Goal: Task Accomplishment & Management: Complete application form

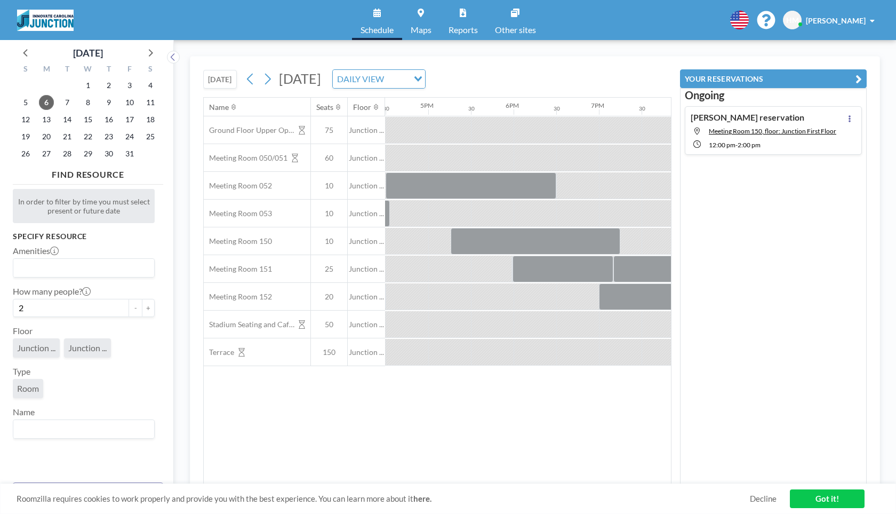
scroll to position [0, 1409]
click at [267, 83] on icon at bounding box center [267, 79] width 10 height 16
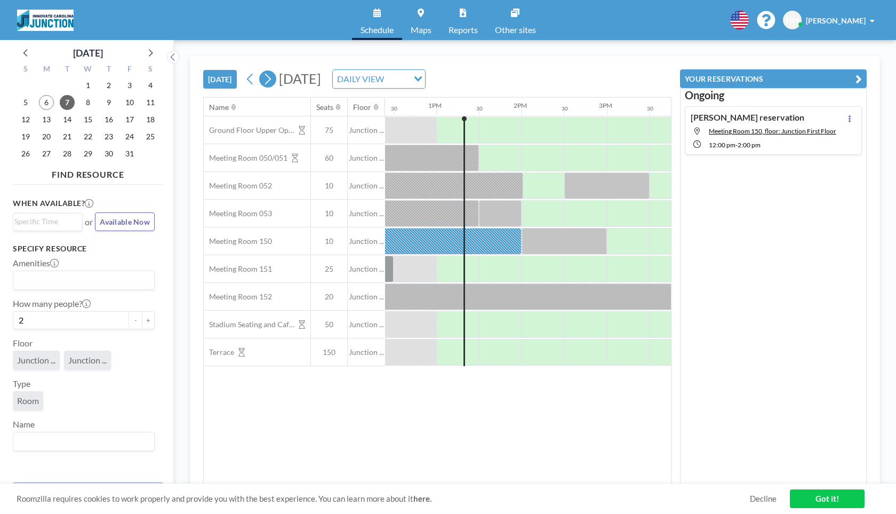
scroll to position [0, 1067]
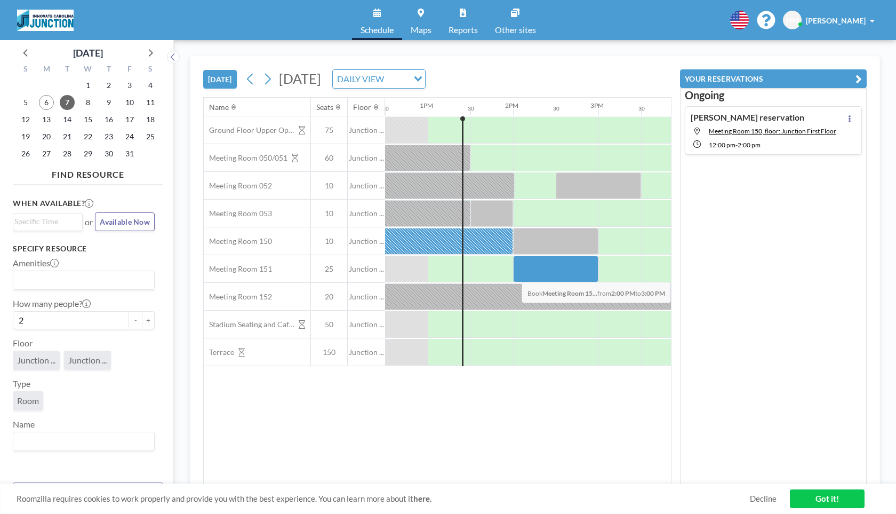
drag, startPoint x: 523, startPoint y: 270, endPoint x: 582, endPoint y: 274, distance: 58.8
click at [582, 274] on div at bounding box center [555, 269] width 85 height 27
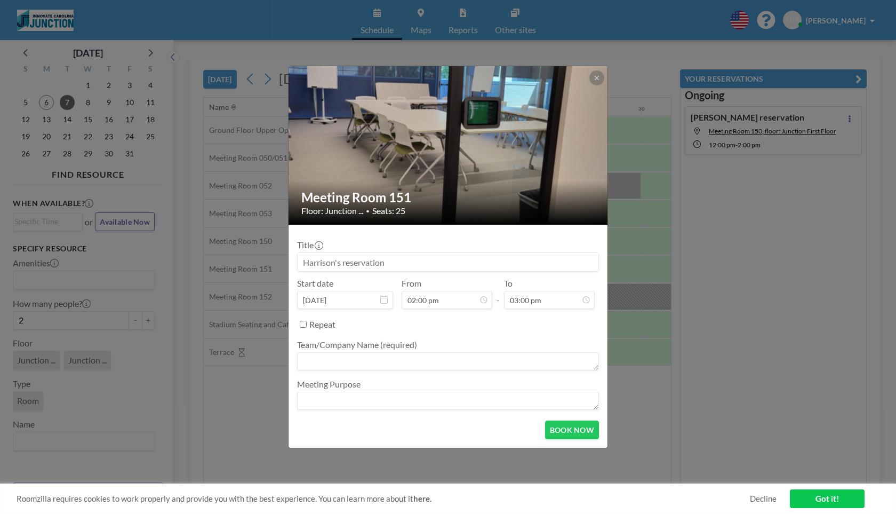
scroll to position [570, 0]
click at [462, 360] on textarea at bounding box center [448, 361] width 302 height 18
type textarea "maketimeflow"
click at [560, 427] on button "BOOK NOW" at bounding box center [572, 429] width 54 height 19
click at [578, 432] on button "BOOK NOW" at bounding box center [572, 429] width 54 height 19
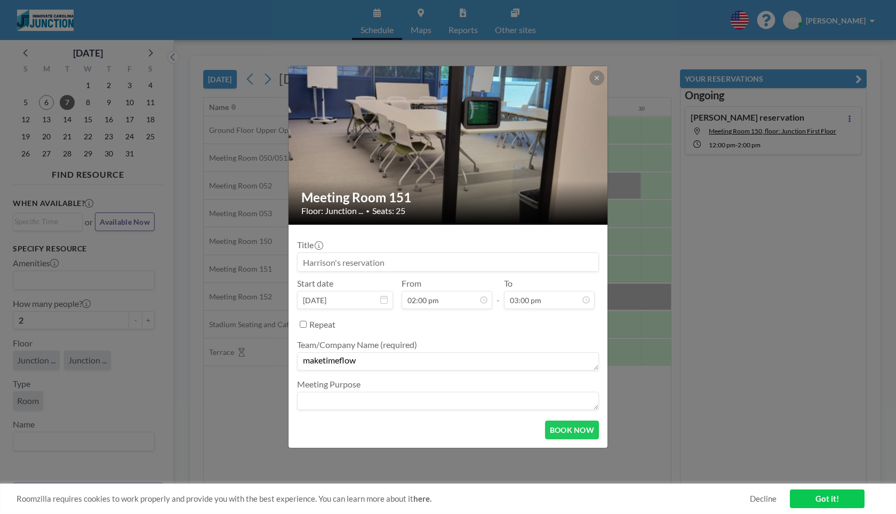
click at [808, 498] on link "Got it!" at bounding box center [827, 498] width 75 height 19
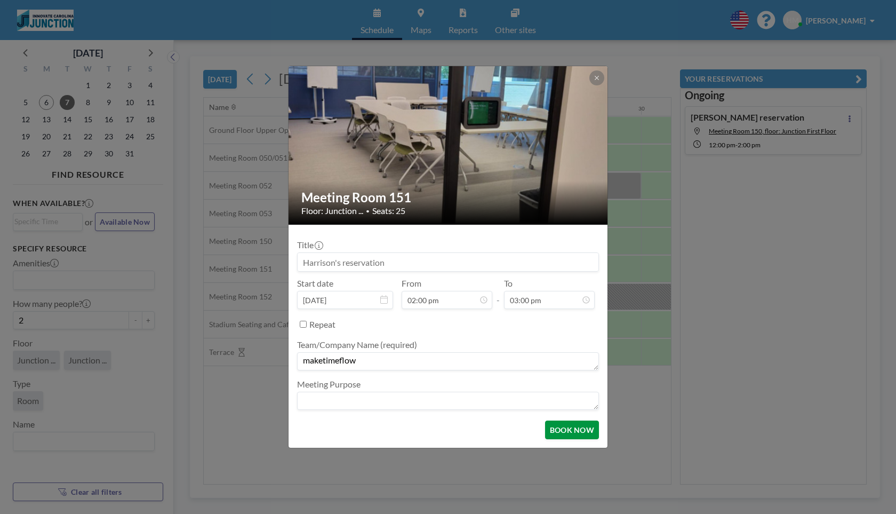
click at [568, 429] on button "BOOK NOW" at bounding box center [572, 429] width 54 height 19
click at [594, 77] on icon at bounding box center [597, 78] width 6 height 6
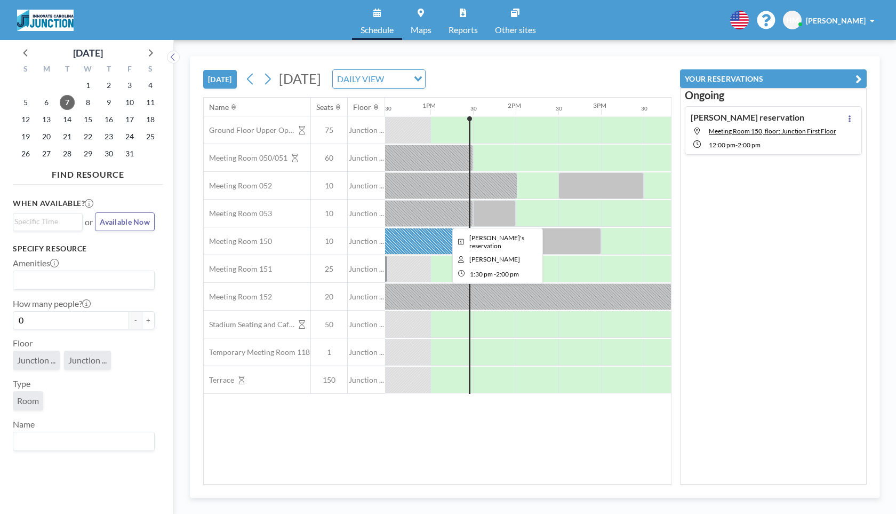
scroll to position [0, 1067]
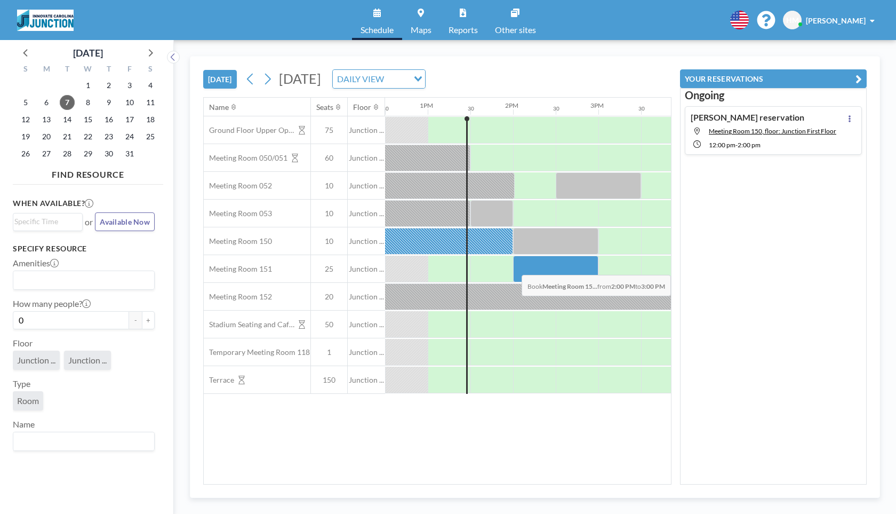
drag, startPoint x: 519, startPoint y: 268, endPoint x: 572, endPoint y: 267, distance: 53.9
click at [572, 267] on div at bounding box center [555, 269] width 85 height 27
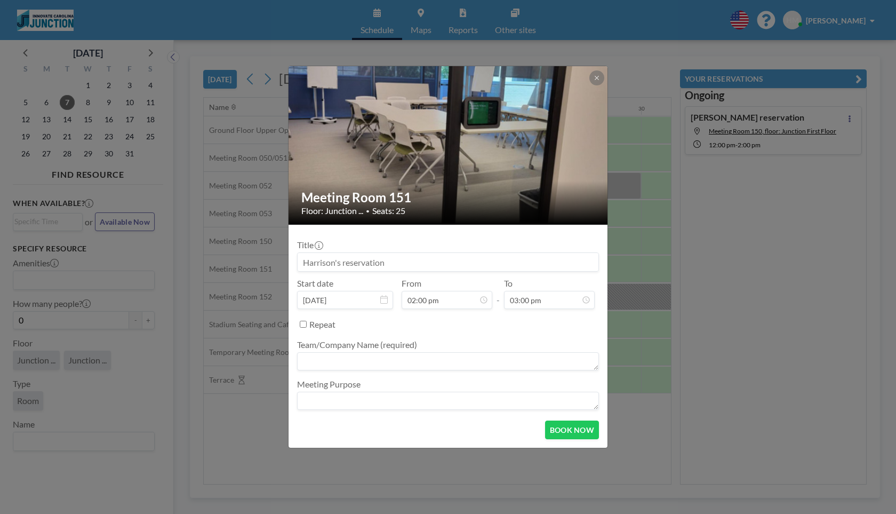
scroll to position [19, 0]
click at [439, 357] on textarea at bounding box center [448, 361] width 302 height 18
type textarea "maketimeflow"
click at [574, 428] on button "BOOK NOW" at bounding box center [572, 429] width 54 height 19
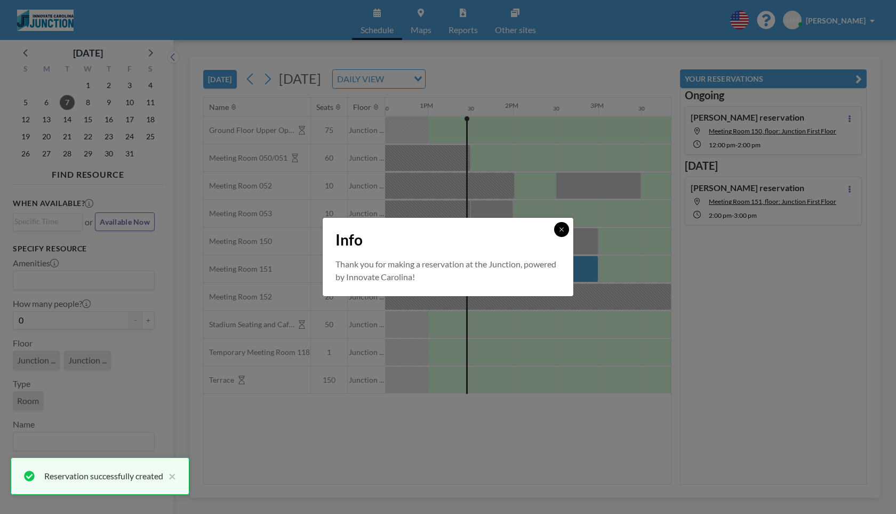
click at [563, 230] on icon at bounding box center [562, 229] width 4 height 4
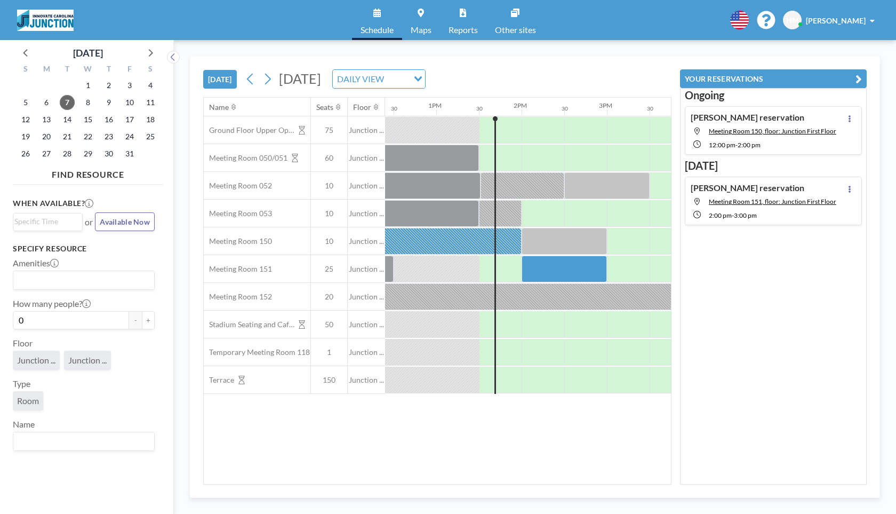
scroll to position [0, 1067]
